Goal: Download file/media

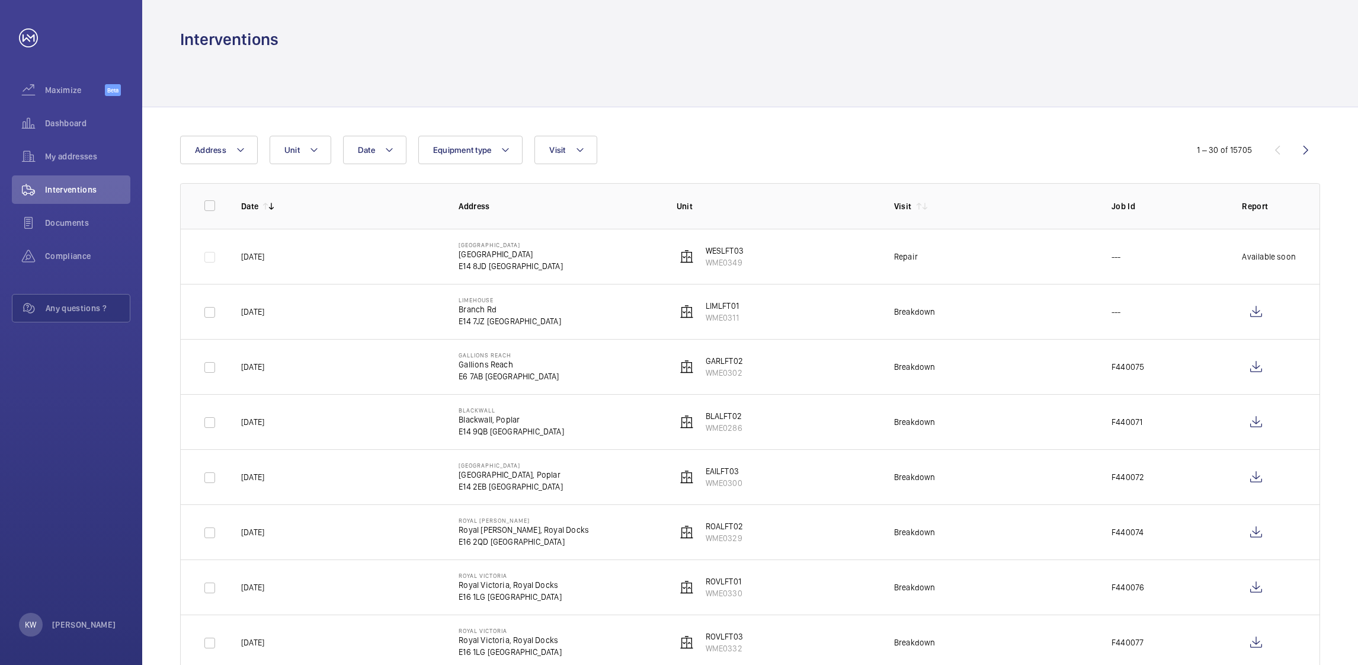
click at [882, 163] on div "Date Address Unit Equipment type Visit" at bounding box center [679, 150] width 998 height 28
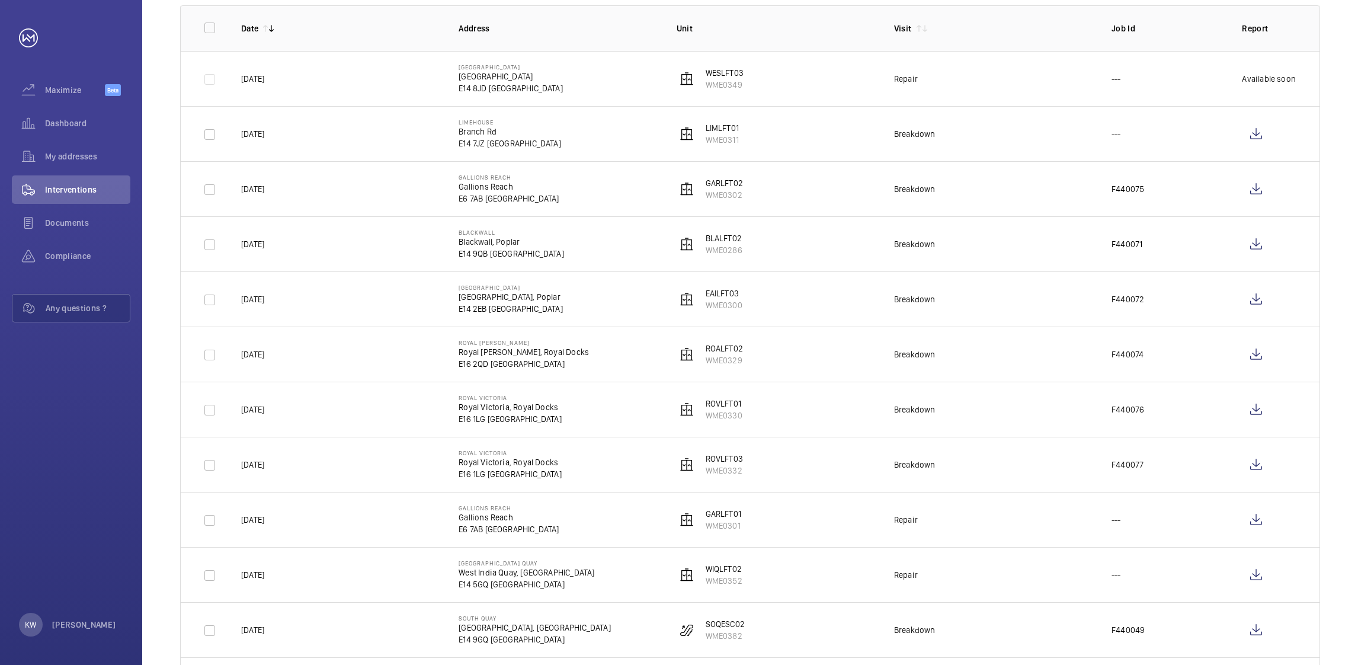
scroll to position [266, 0]
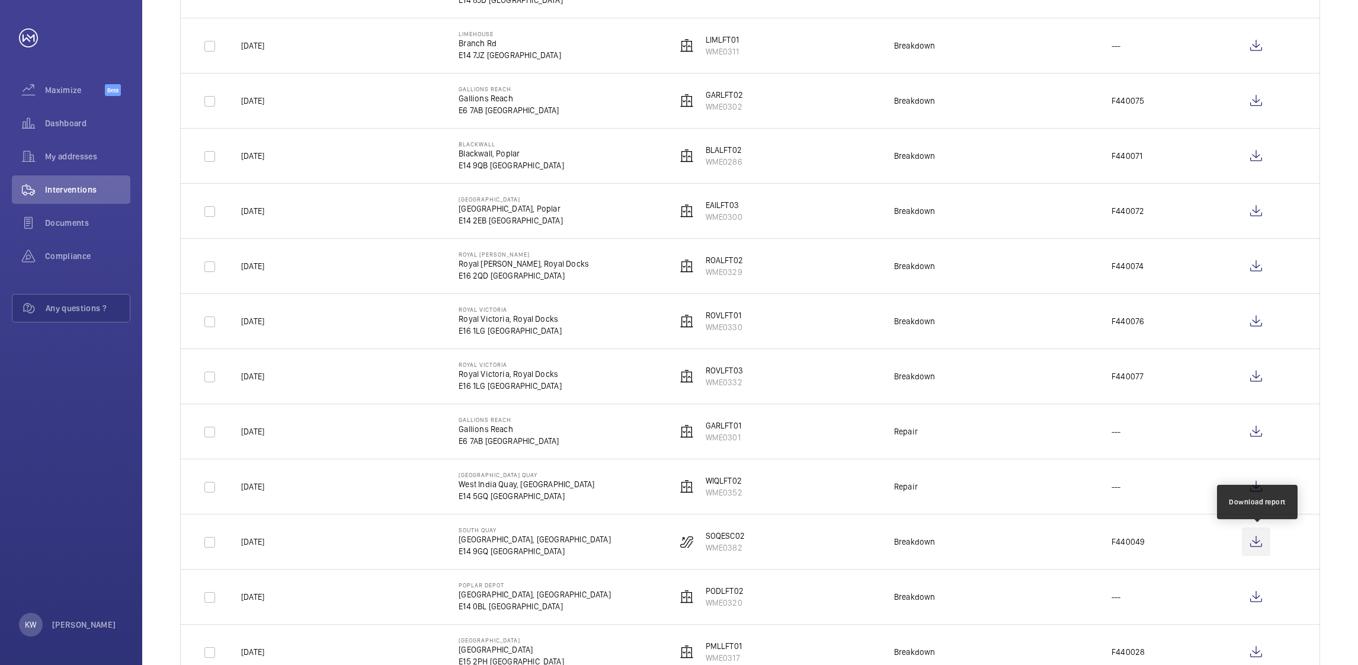
click at [1257, 539] on wm-front-icon-button at bounding box center [1256, 541] width 28 height 28
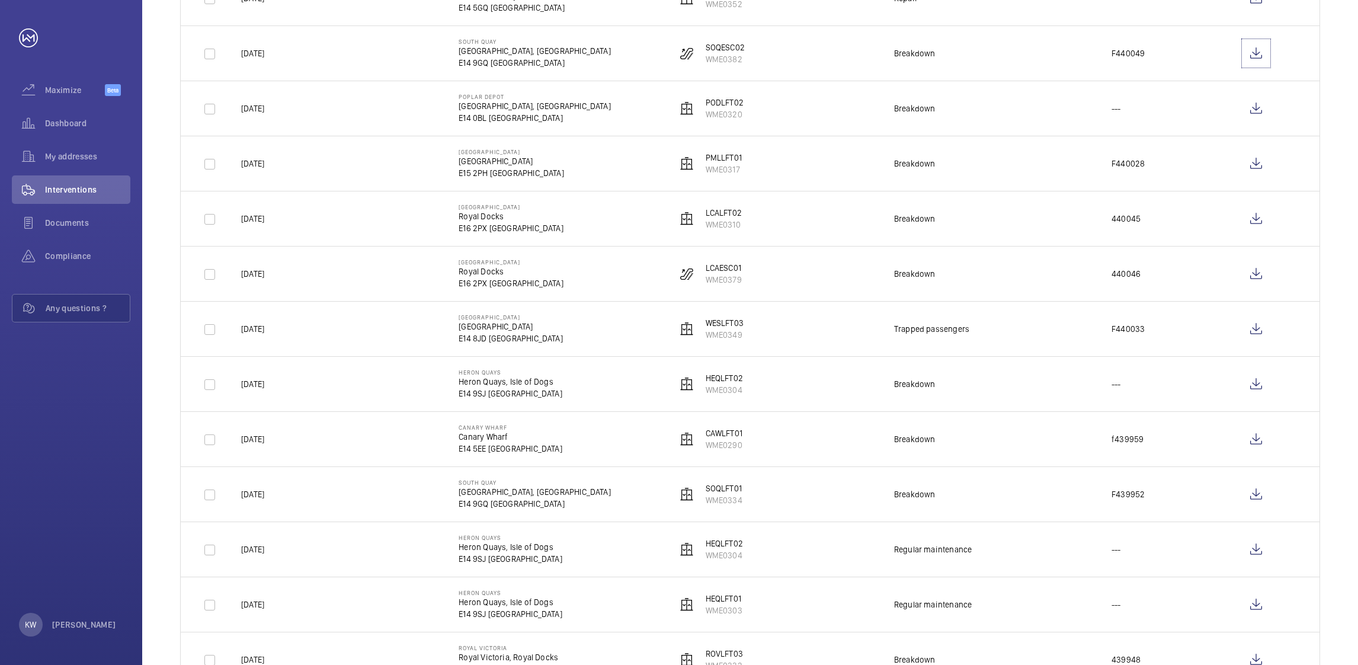
scroll to position [799, 0]
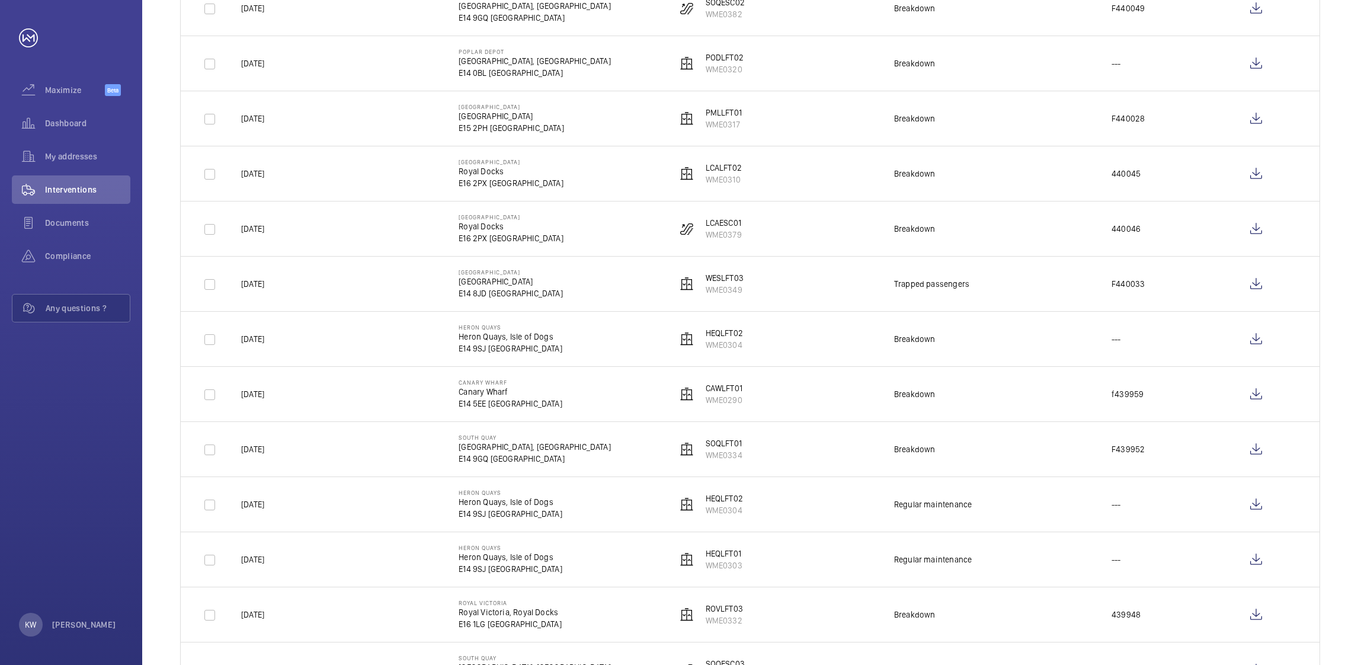
click at [1118, 451] on p "F439952" at bounding box center [1128, 449] width 33 height 12
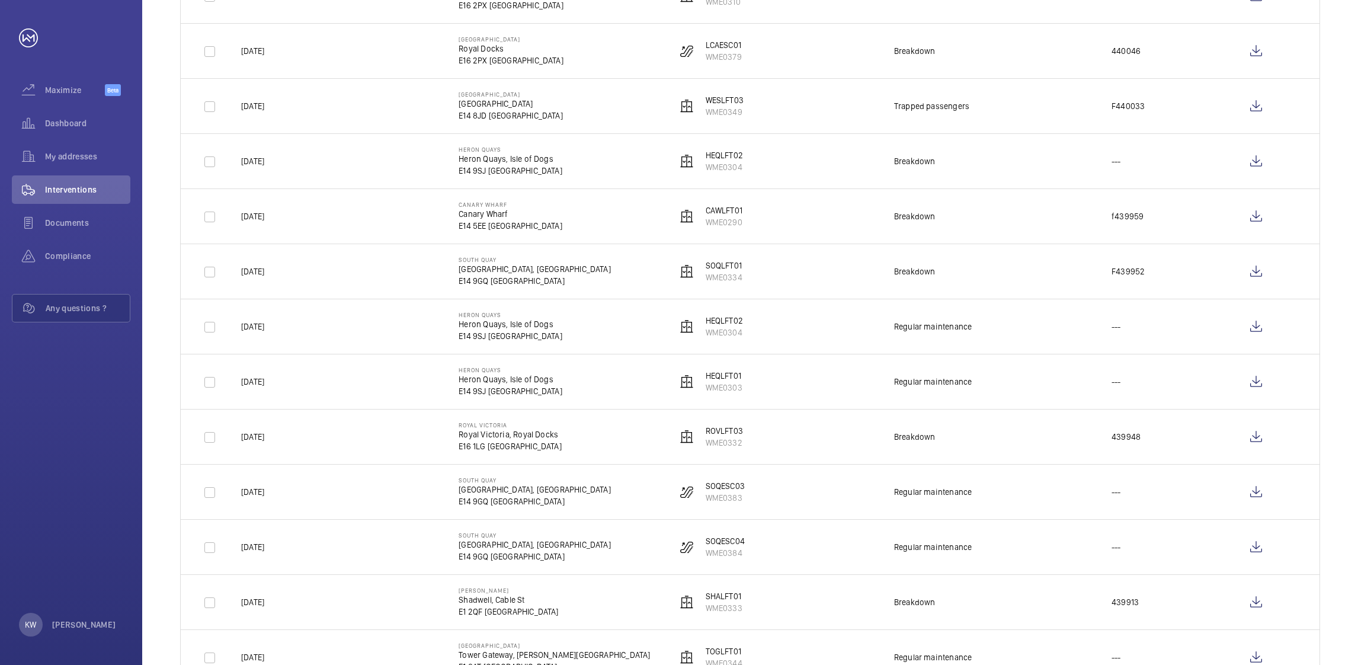
click at [1118, 451] on td "439948" at bounding box center [1158, 436] width 130 height 55
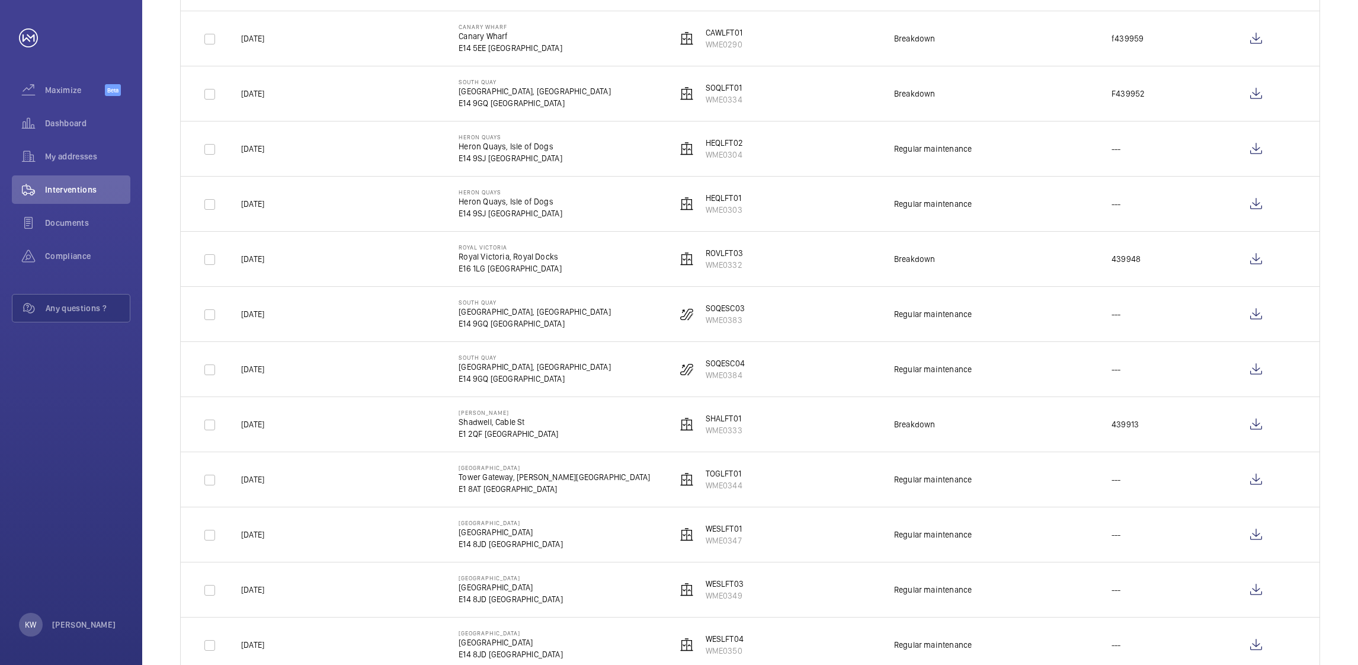
click at [1118, 451] on td "439913" at bounding box center [1158, 423] width 130 height 55
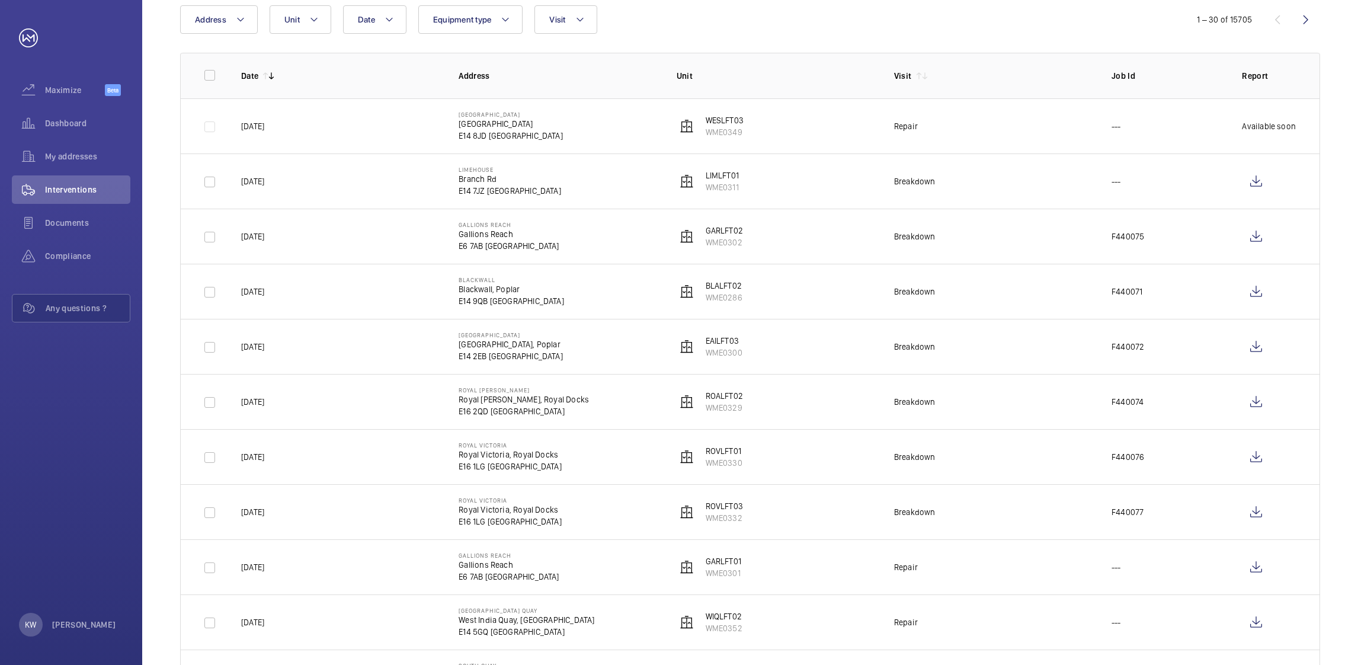
scroll to position [0, 0]
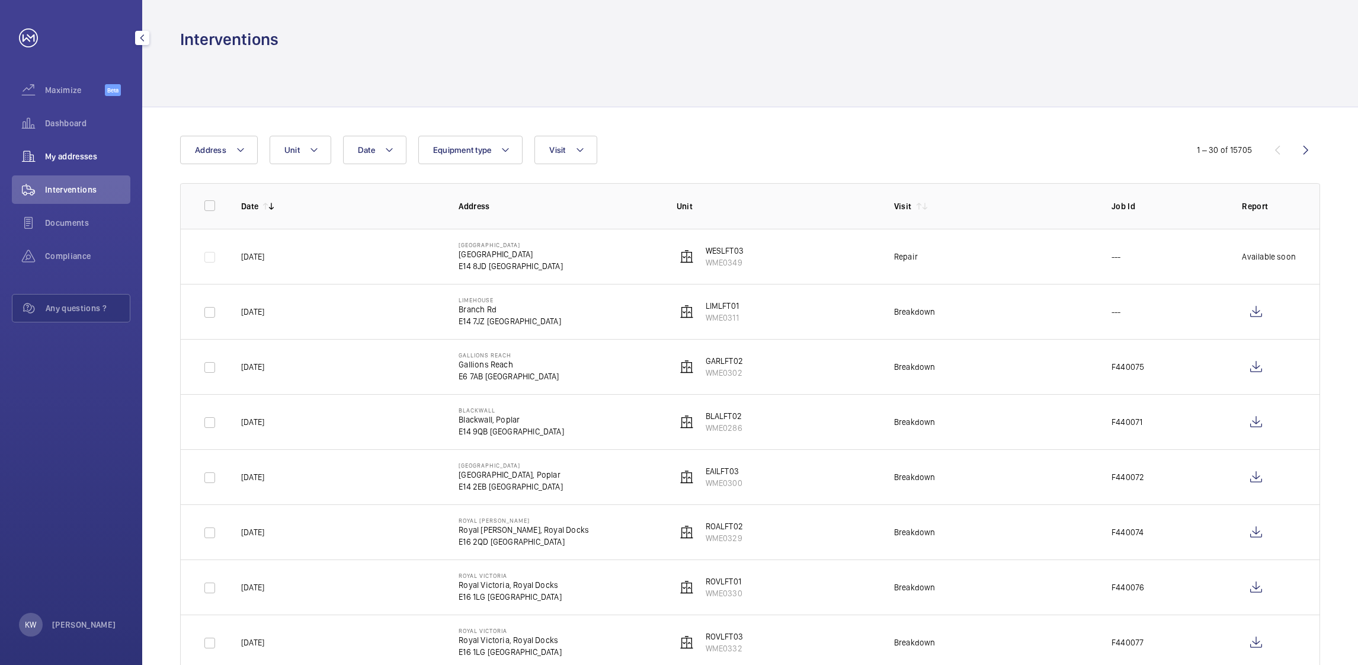
click at [87, 143] on div "My addresses" at bounding box center [71, 156] width 118 height 28
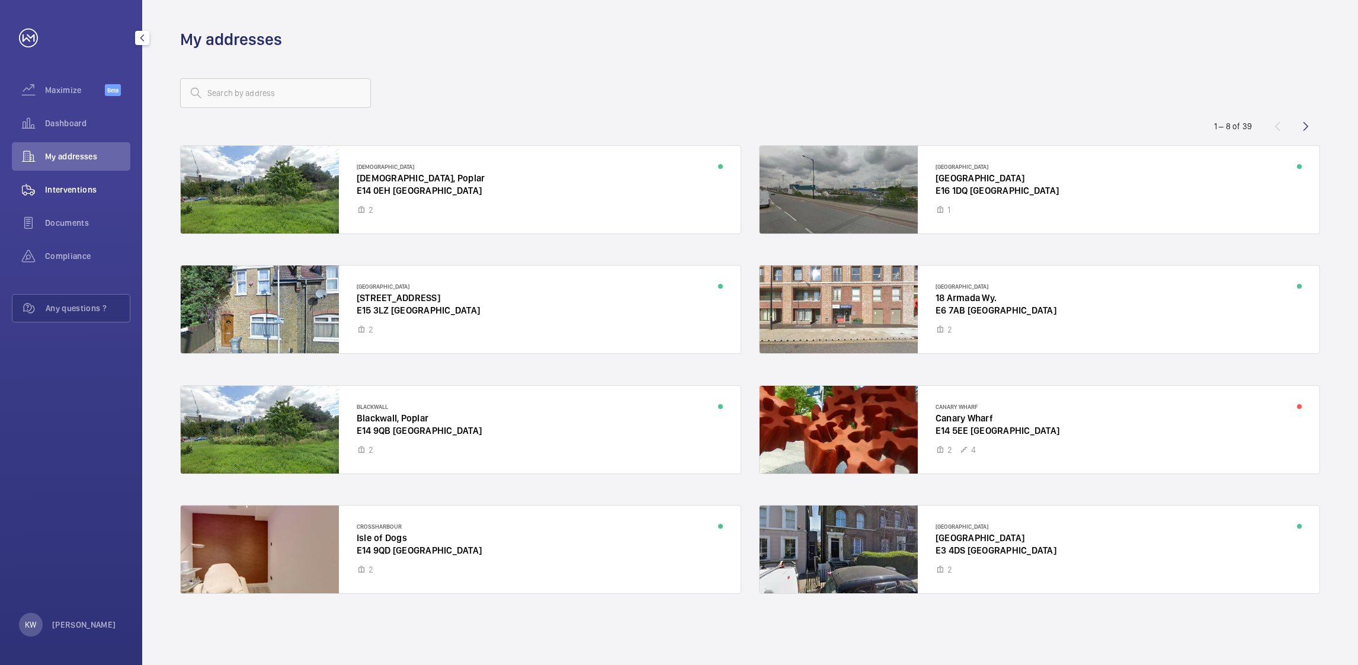
click at [80, 187] on span "Interventions" at bounding box center [87, 190] width 85 height 12
